Goal: Transaction & Acquisition: Download file/media

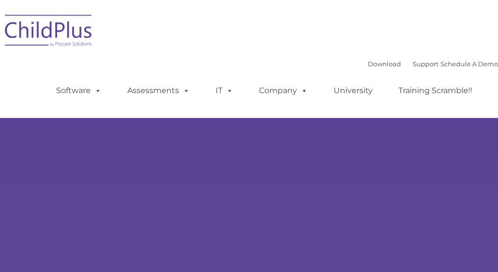
type input ""
select select "MEDIUM"
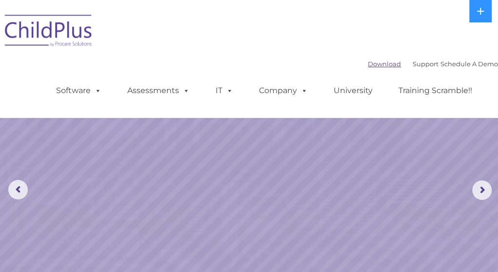
click at [367, 66] on link "Download" at bounding box center [383, 64] width 33 height 8
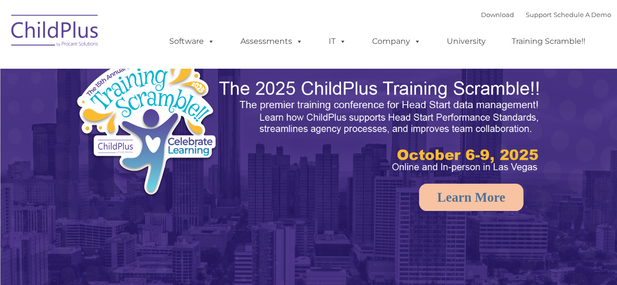
select select "MEDIUM"
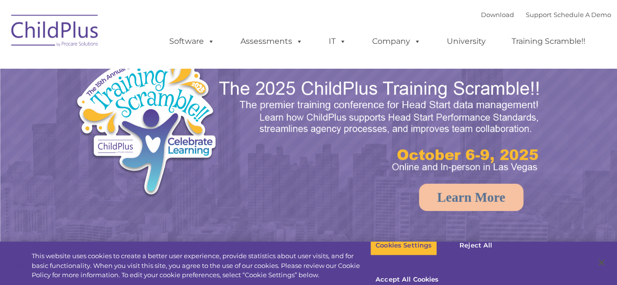
select select "MEDIUM"
